Goal: Transaction & Acquisition: Book appointment/travel/reservation

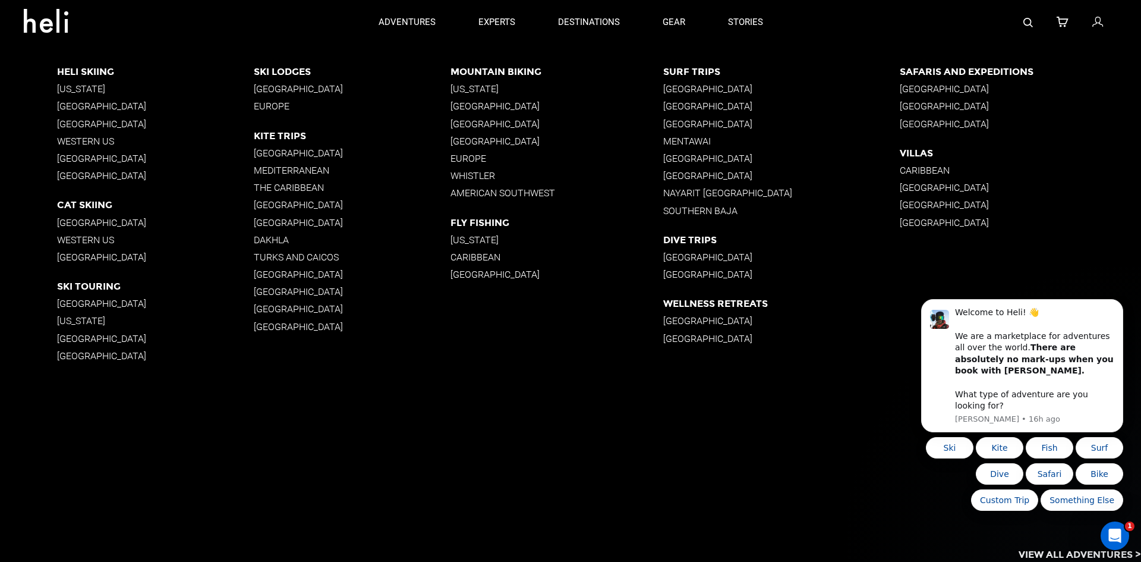
click at [1029, 23] on div at bounding box center [950, 22] width 333 height 45
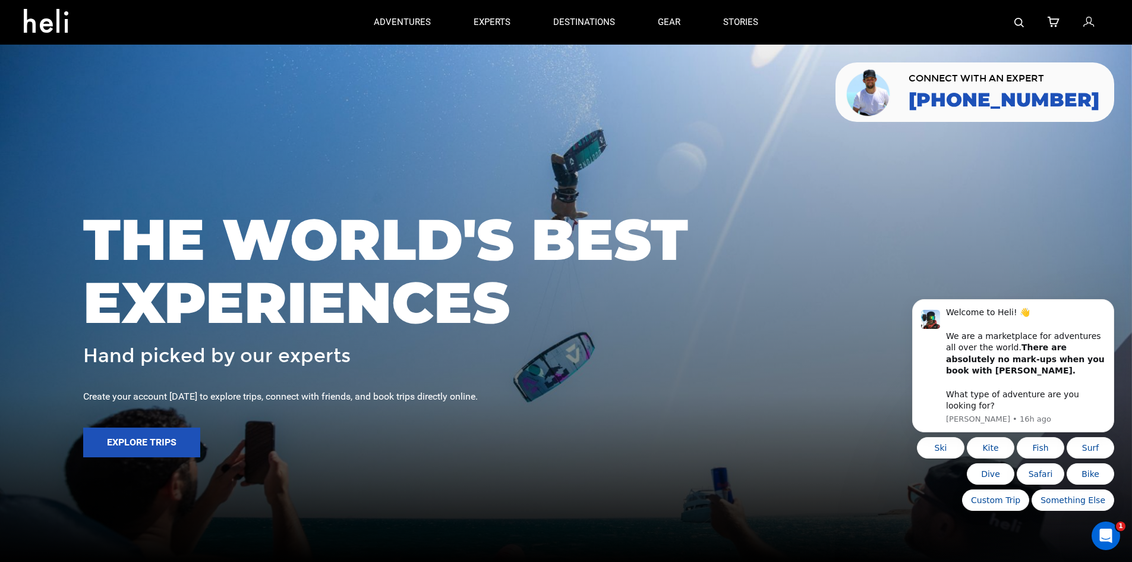
click at [1021, 23] on img at bounding box center [1019, 23] width 10 height 10
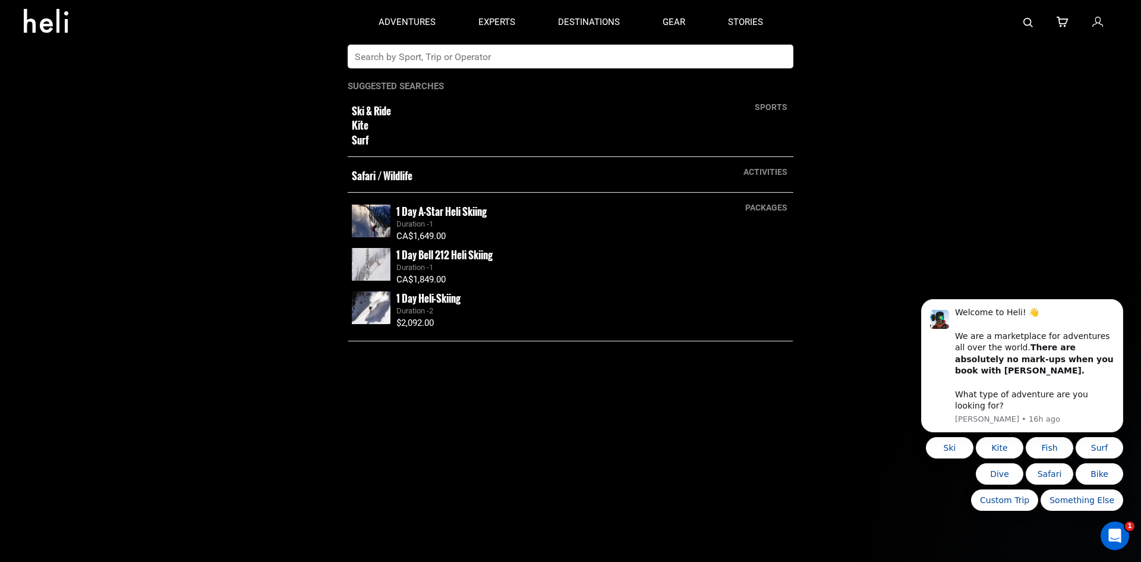
click at [665, 49] on input "text" at bounding box center [558, 57] width 421 height 24
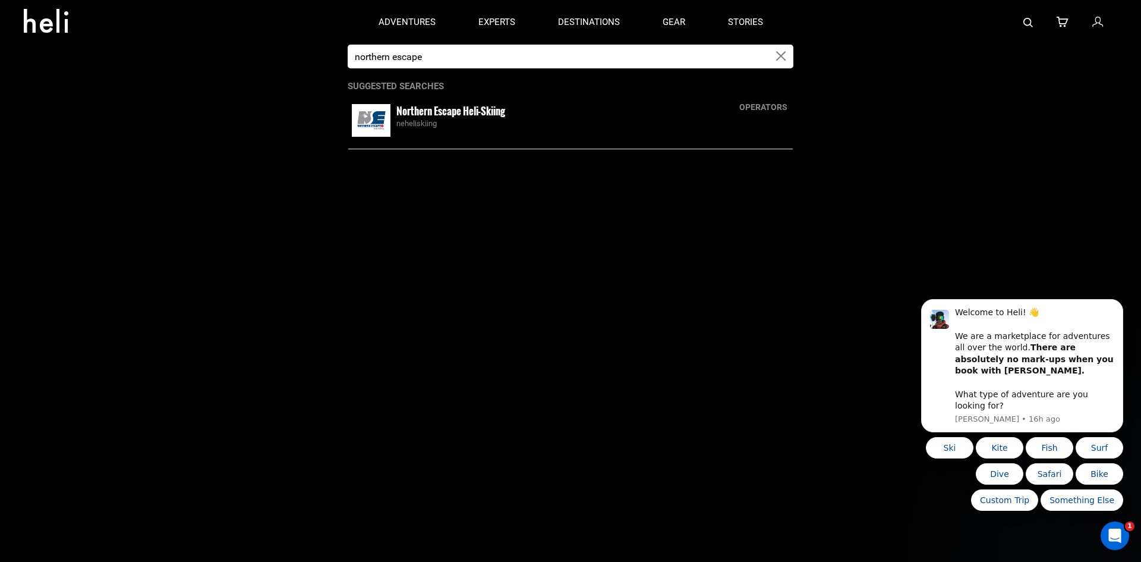
type input "northern escape"
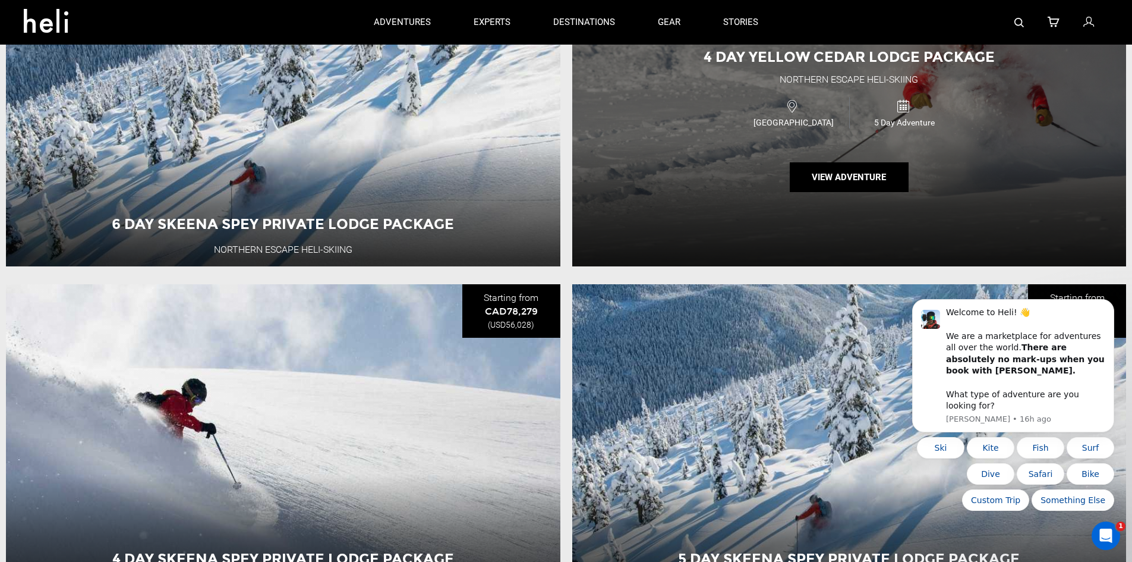
scroll to position [243, 0]
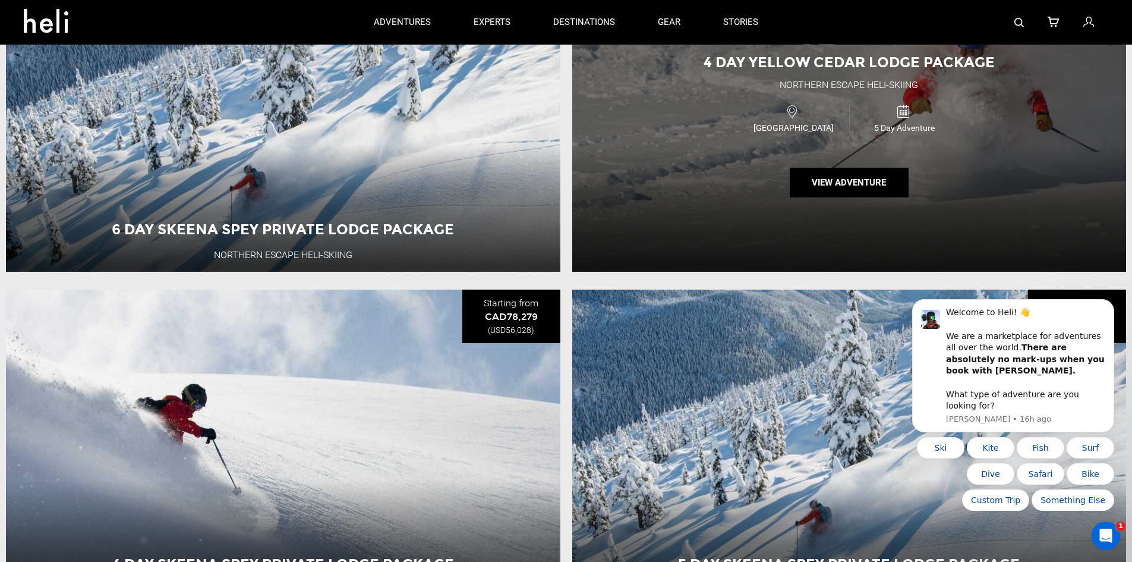
click at [739, 119] on div "[GEOGRAPHIC_DATA]" at bounding box center [793, 117] width 111 height 31
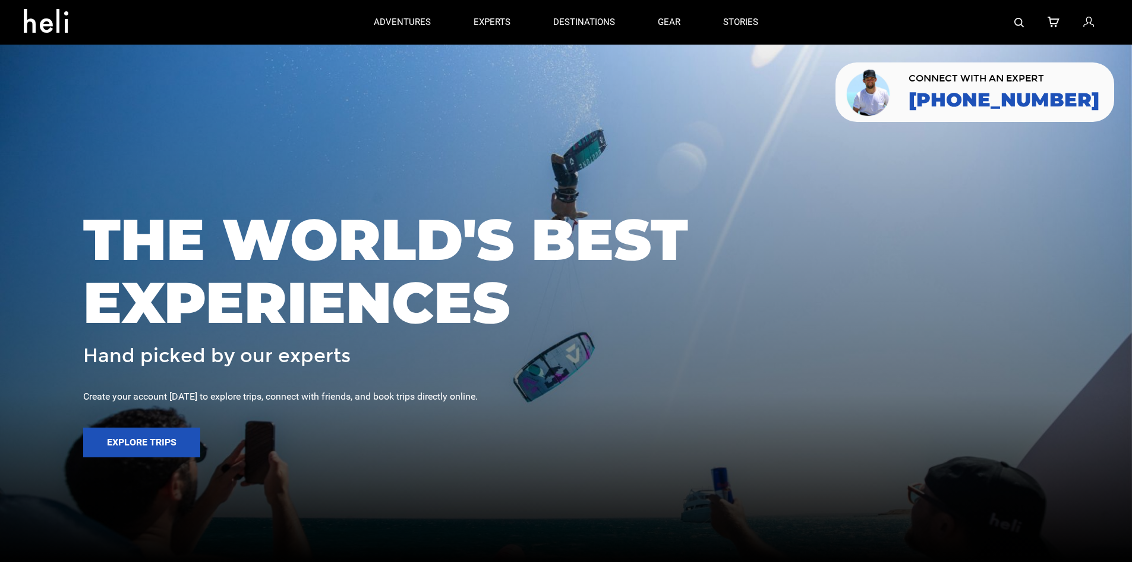
click at [1017, 23] on img at bounding box center [1019, 23] width 10 height 10
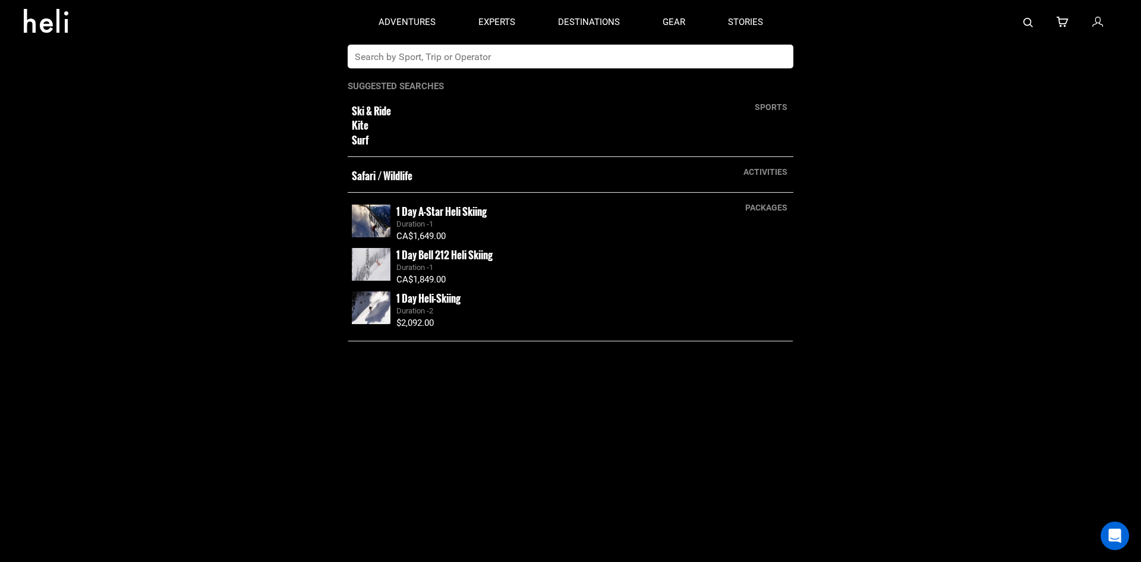
click at [685, 51] on input "text" at bounding box center [558, 57] width 421 height 24
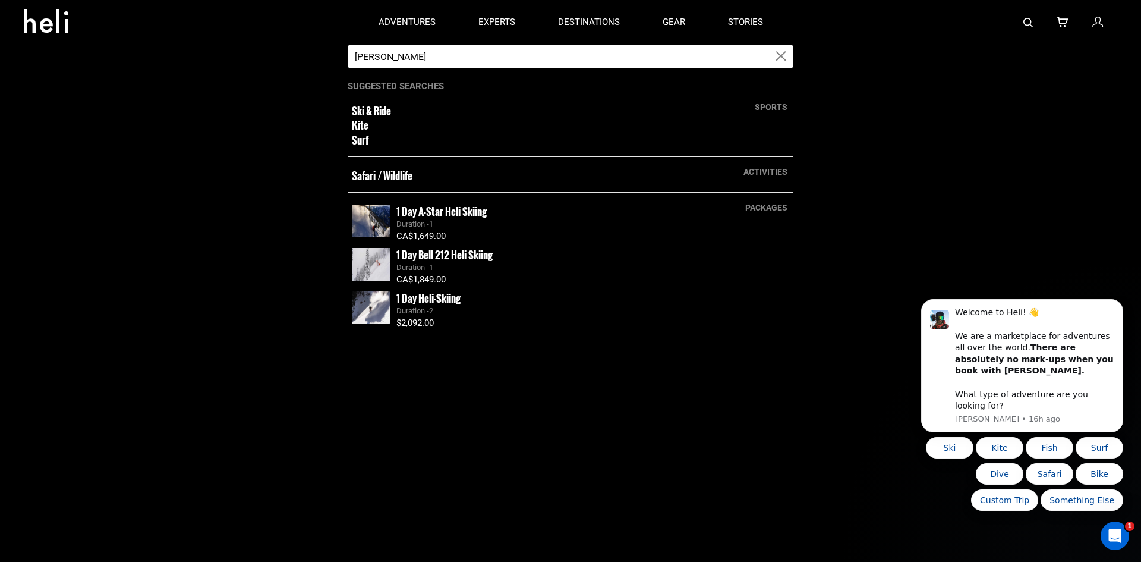
type input "[PERSON_NAME]"
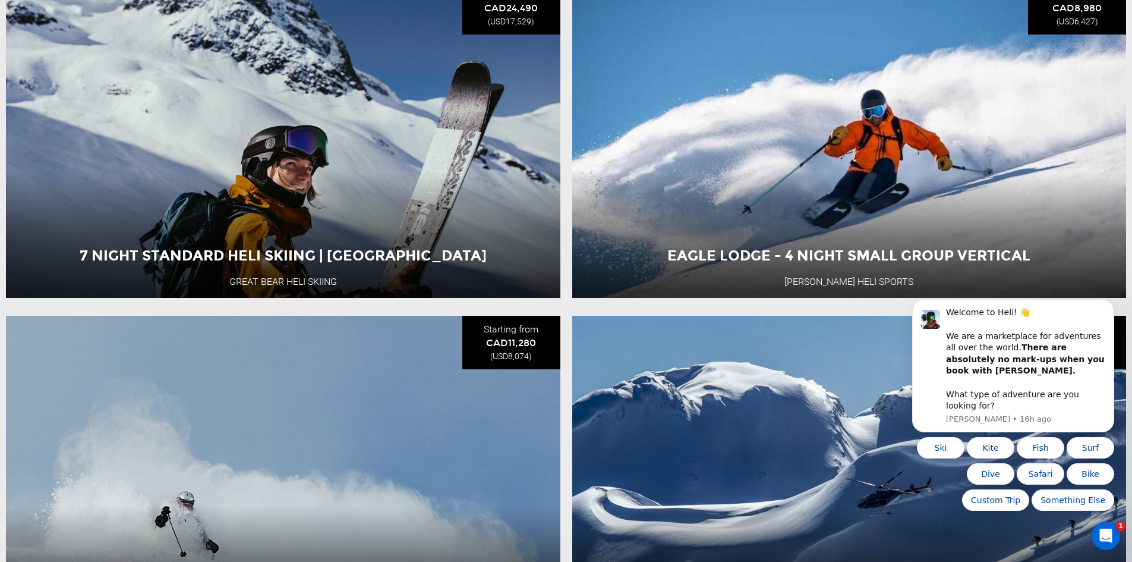
scroll to position [1610, 0]
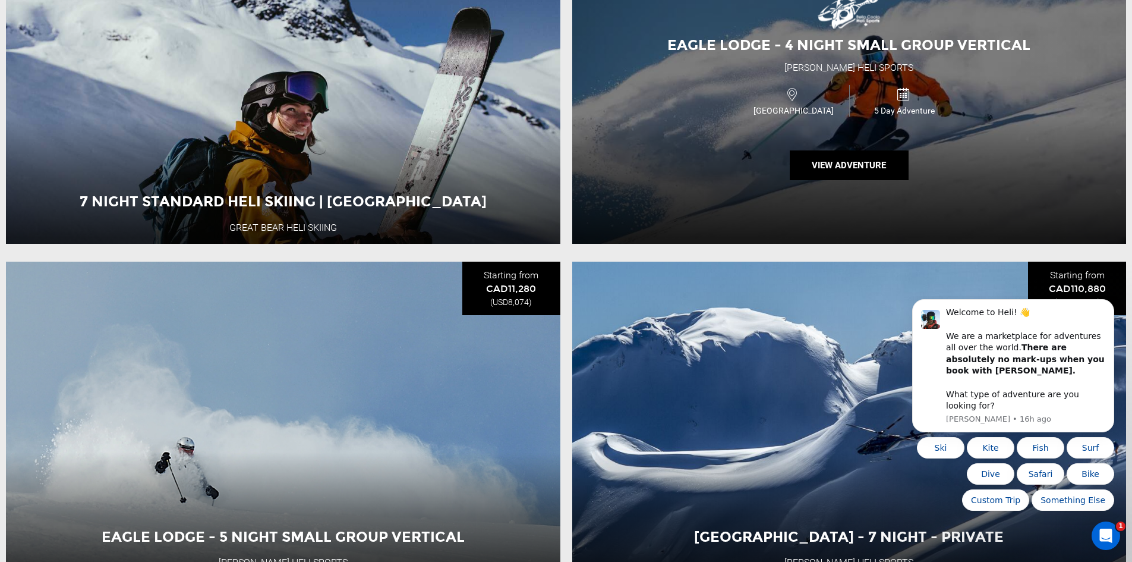
click at [745, 95] on div "Canada 5 Day Adventure" at bounding box center [849, 101] width 333 height 40
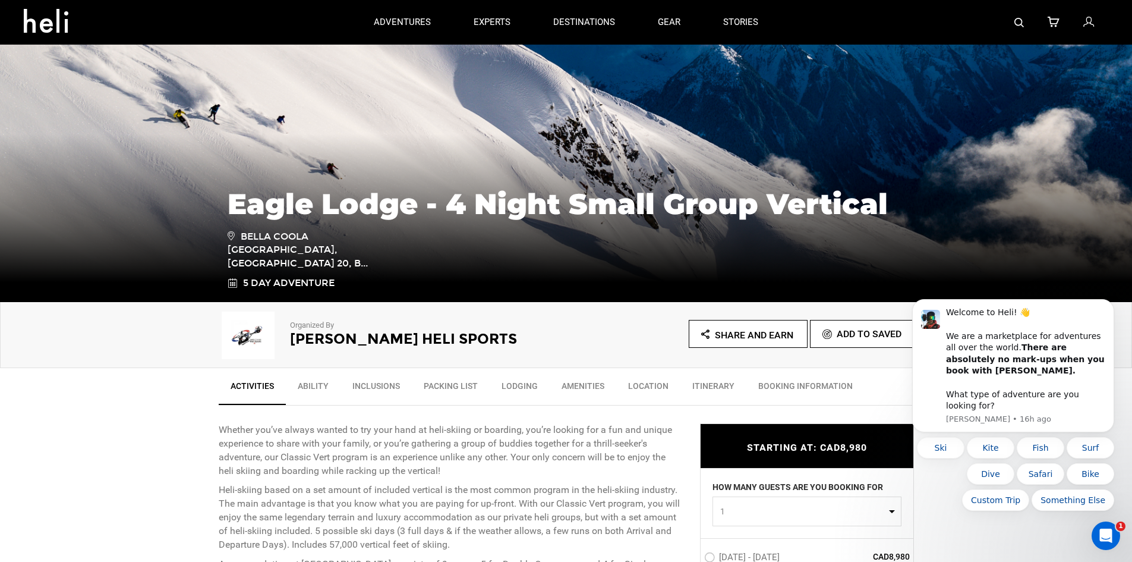
scroll to position [119, 0]
